Goal: Information Seeking & Learning: Learn about a topic

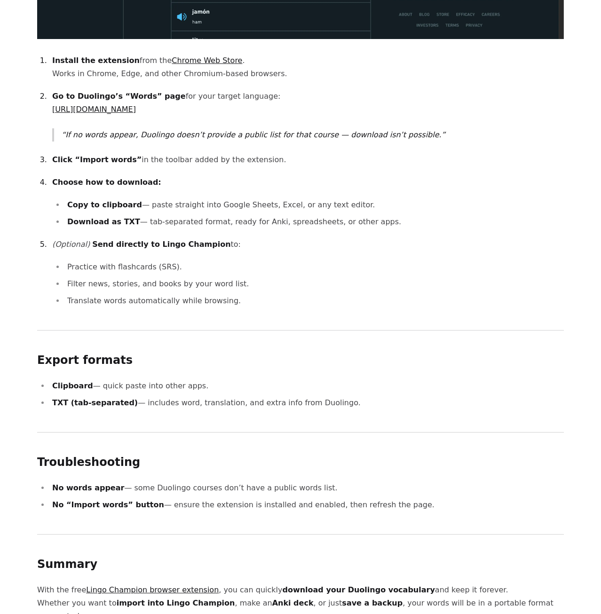
scroll to position [816, 0]
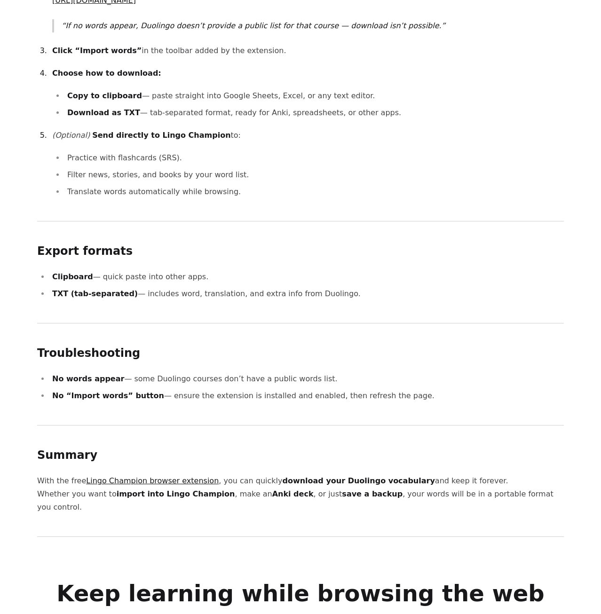
click at [157, 476] on link "Lingo Champion browser extension" at bounding box center [152, 480] width 133 height 9
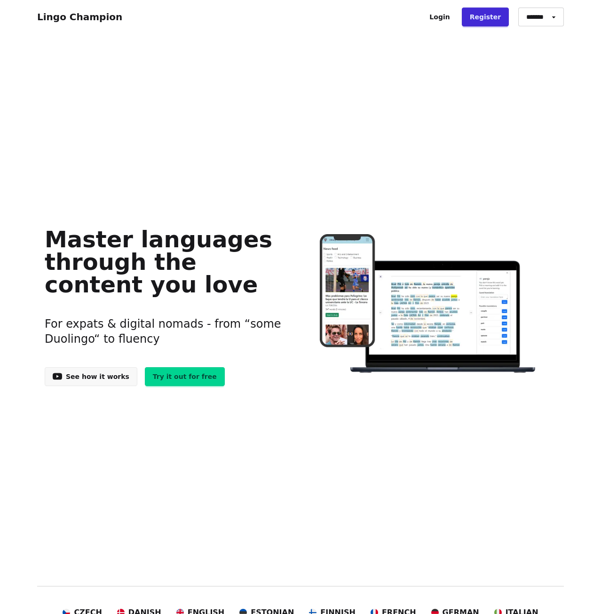
click at [90, 12] on link "Lingo Champion" at bounding box center [79, 16] width 85 height 11
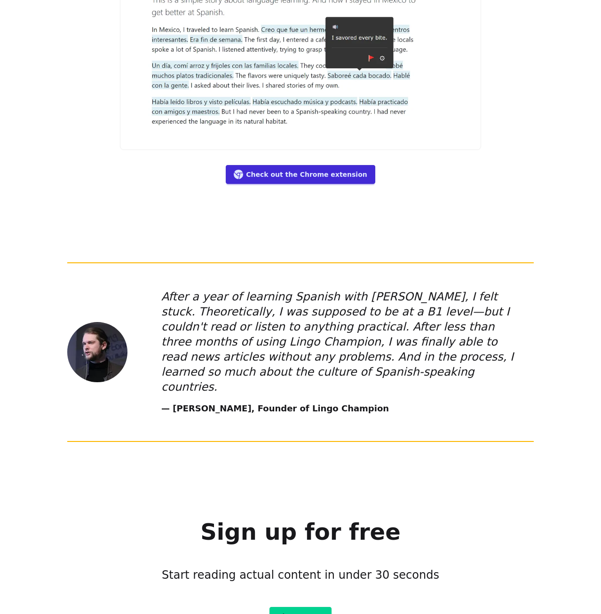
scroll to position [5086, 0]
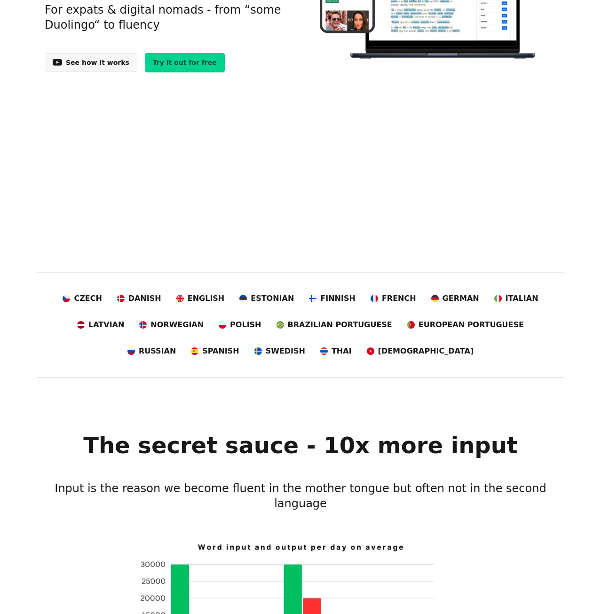
scroll to position [0, 0]
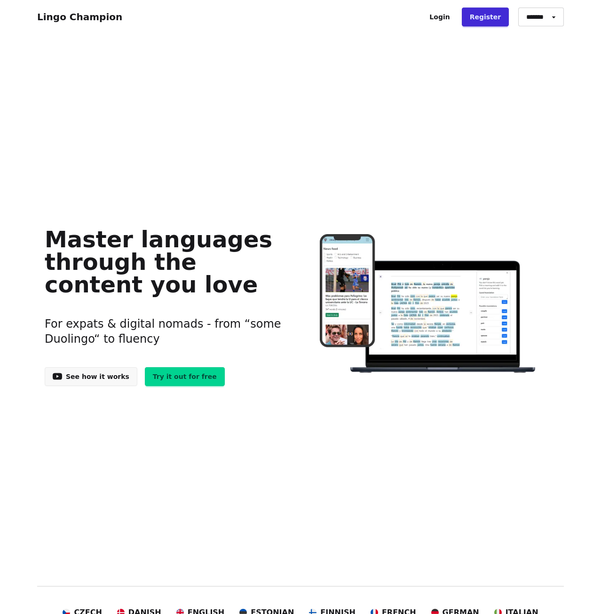
click at [451, 327] on img at bounding box center [428, 304] width 255 height 141
click at [97, 379] on link "See how it works" at bounding box center [91, 376] width 93 height 19
